Goal: Navigation & Orientation: Find specific page/section

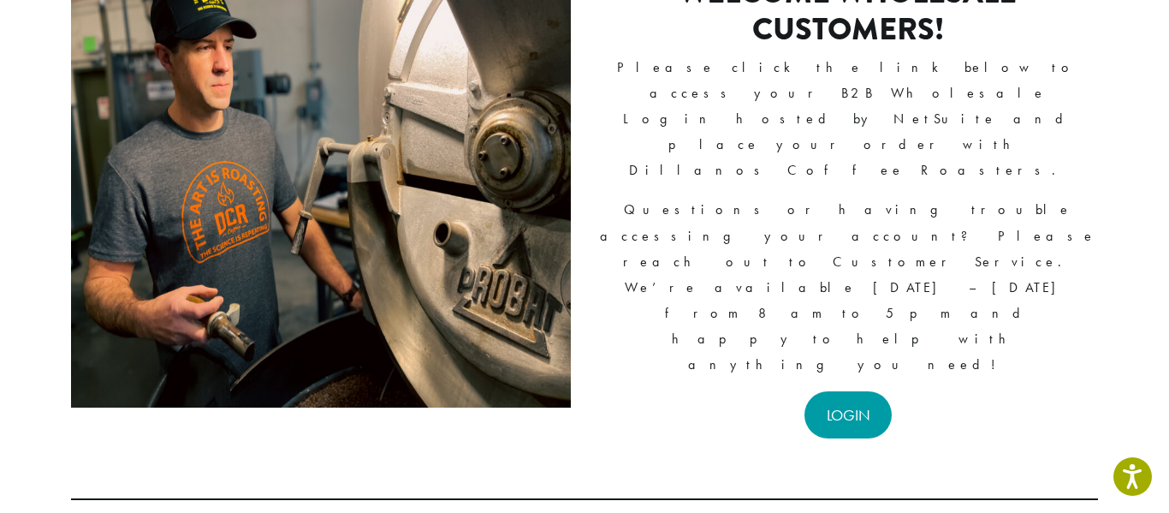
scroll to position [194, 0]
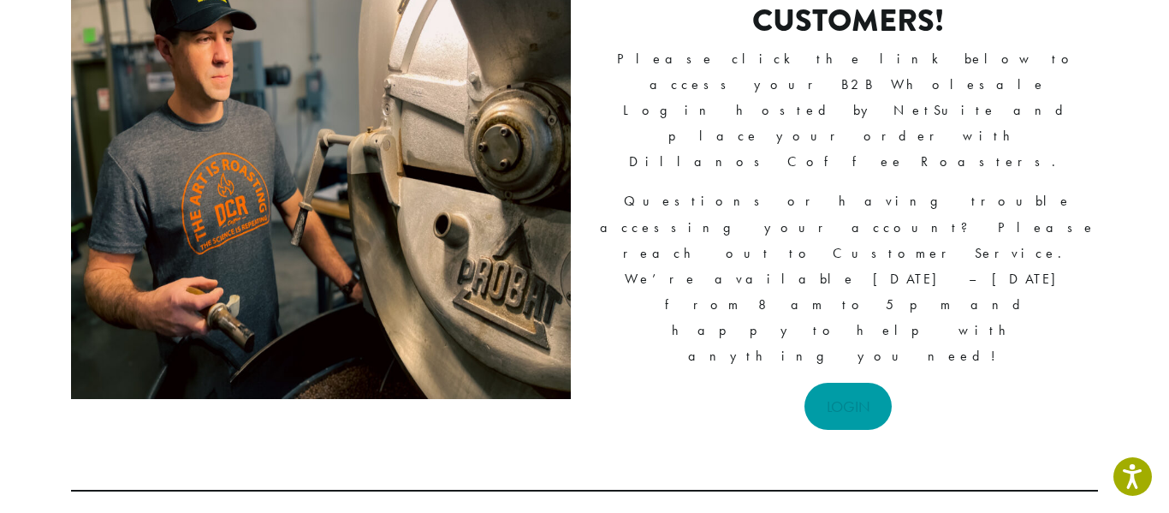
click at [866, 383] on link "LOGIN" at bounding box center [848, 406] width 88 height 47
click at [836, 383] on link "LOGIN" at bounding box center [848, 406] width 88 height 47
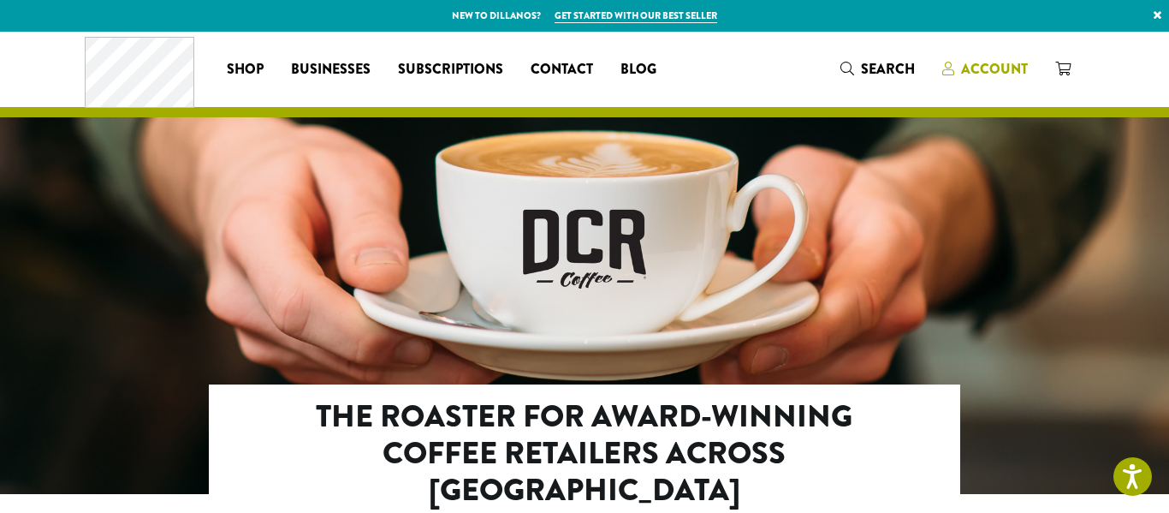
click at [970, 71] on span "Account" at bounding box center [994, 69] width 67 height 20
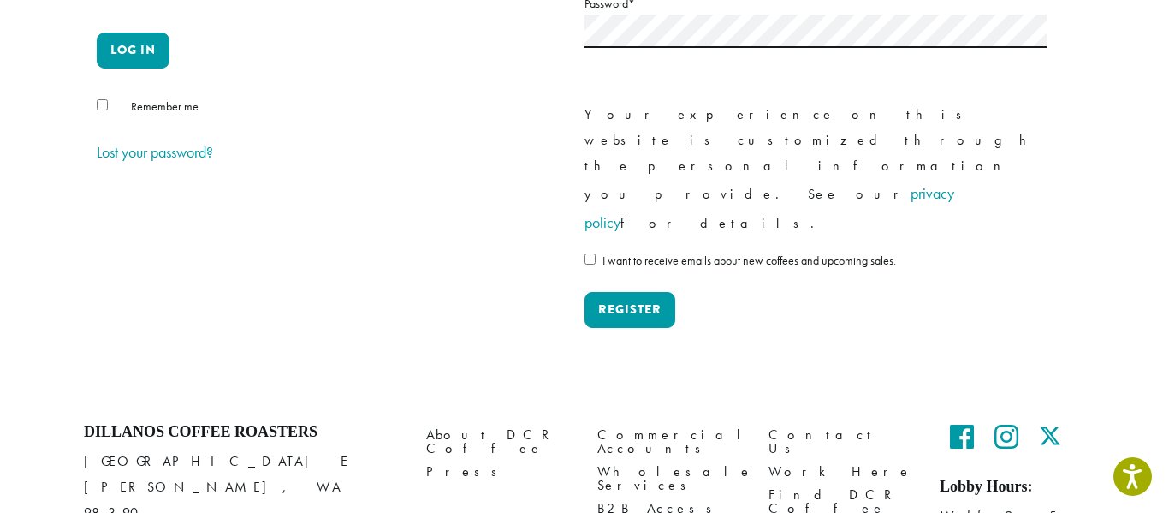
scroll to position [368, 0]
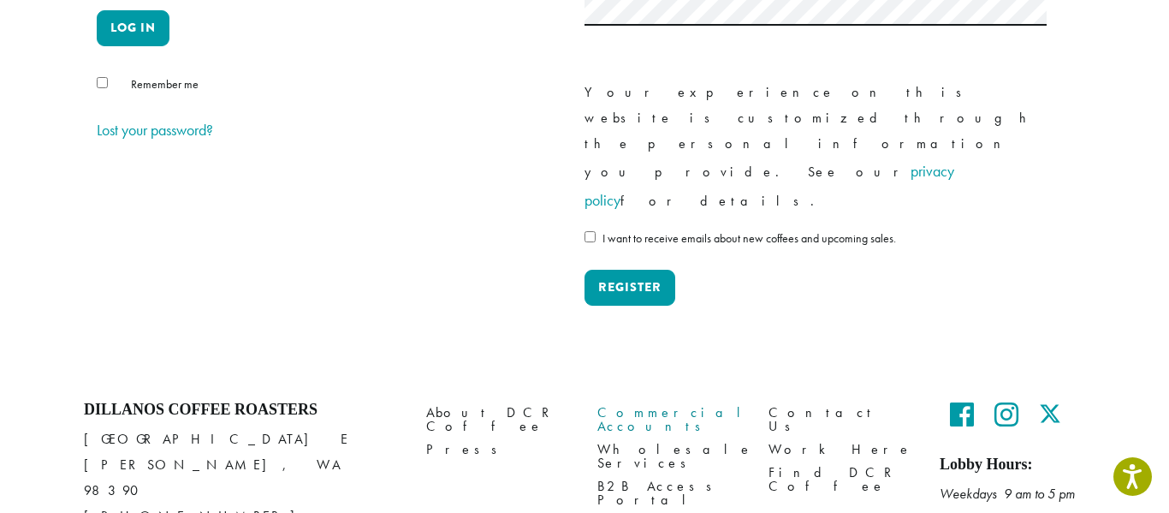
click at [641, 401] on link "Commercial Accounts" at bounding box center [669, 419] width 145 height 37
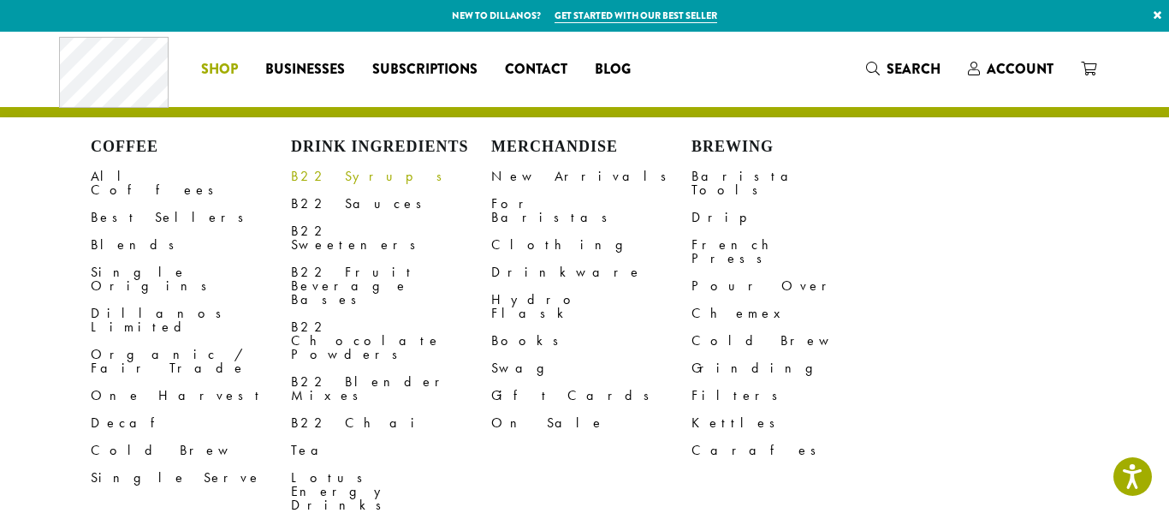
click at [338, 175] on link "B22 Syrups" at bounding box center [391, 176] width 200 height 27
